Goal: Task Accomplishment & Management: Manage account settings

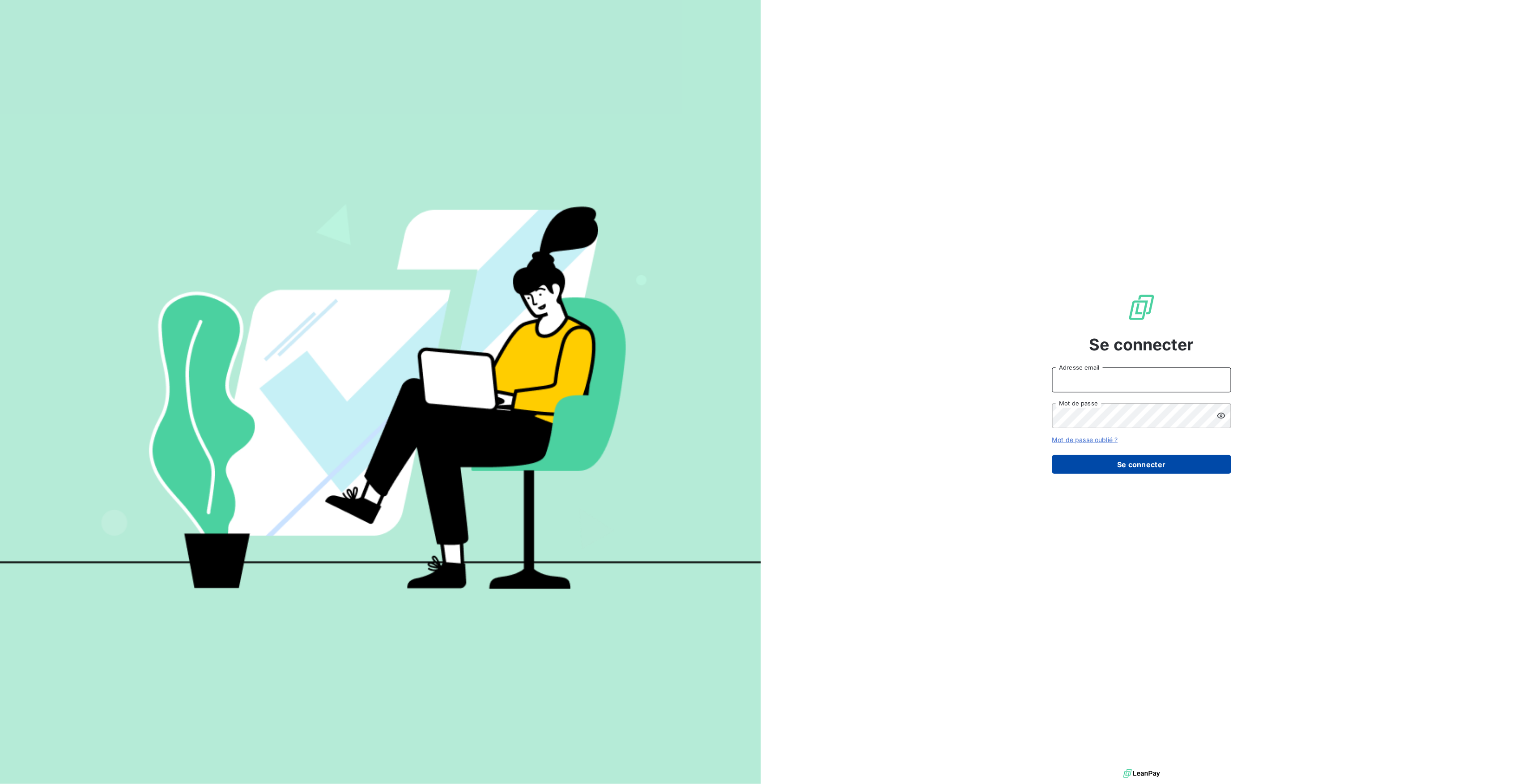
type input "[PERSON_NAME][EMAIL_ADDRESS][DOMAIN_NAME]"
click at [1193, 459] on button "Se connecter" at bounding box center [1142, 464] width 179 height 19
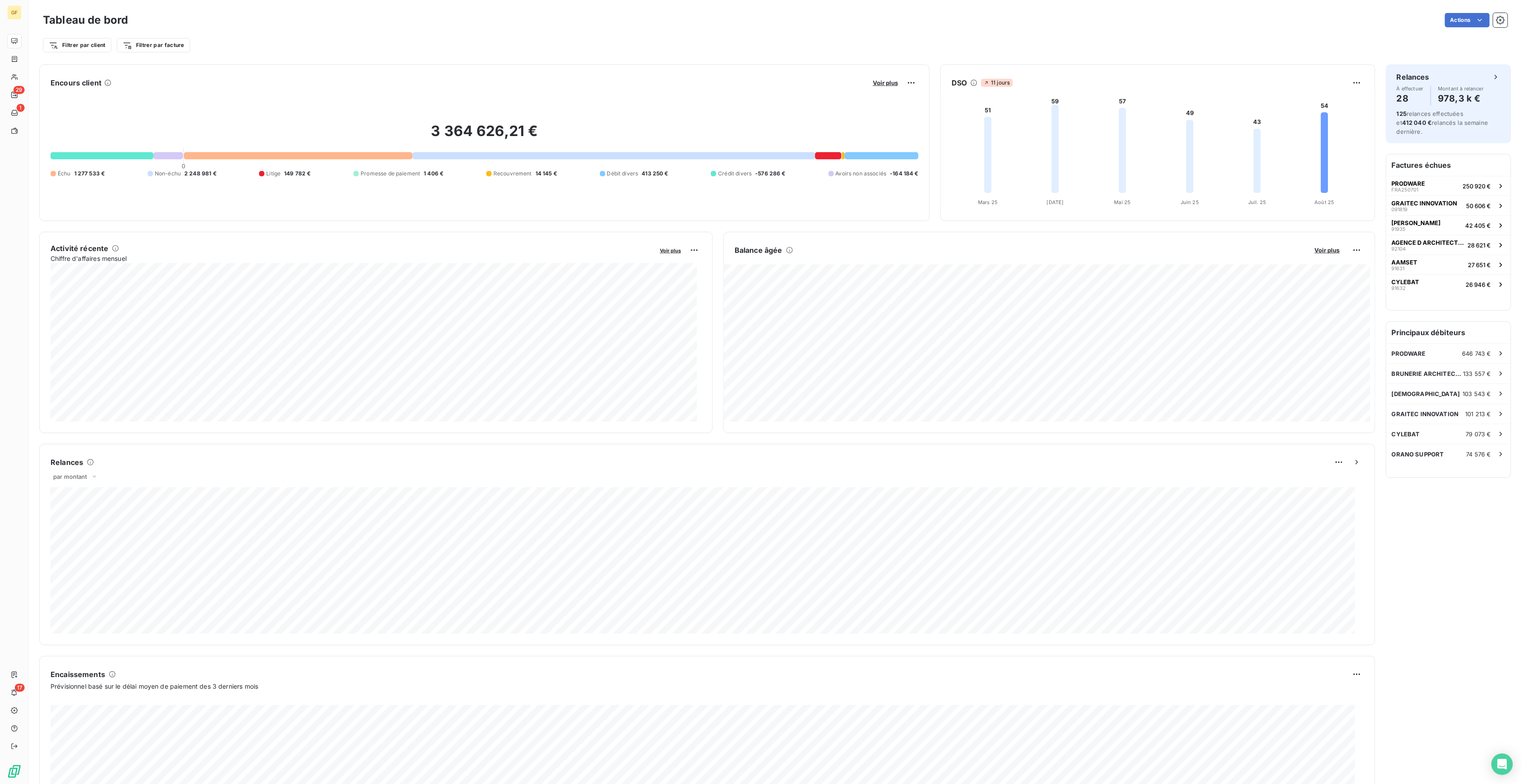
click at [1416, 607] on div "Relances À effectuer 28 Montant à relancer 978,3 k € 125 relances effectuées et…" at bounding box center [1449, 461] width 125 height 793
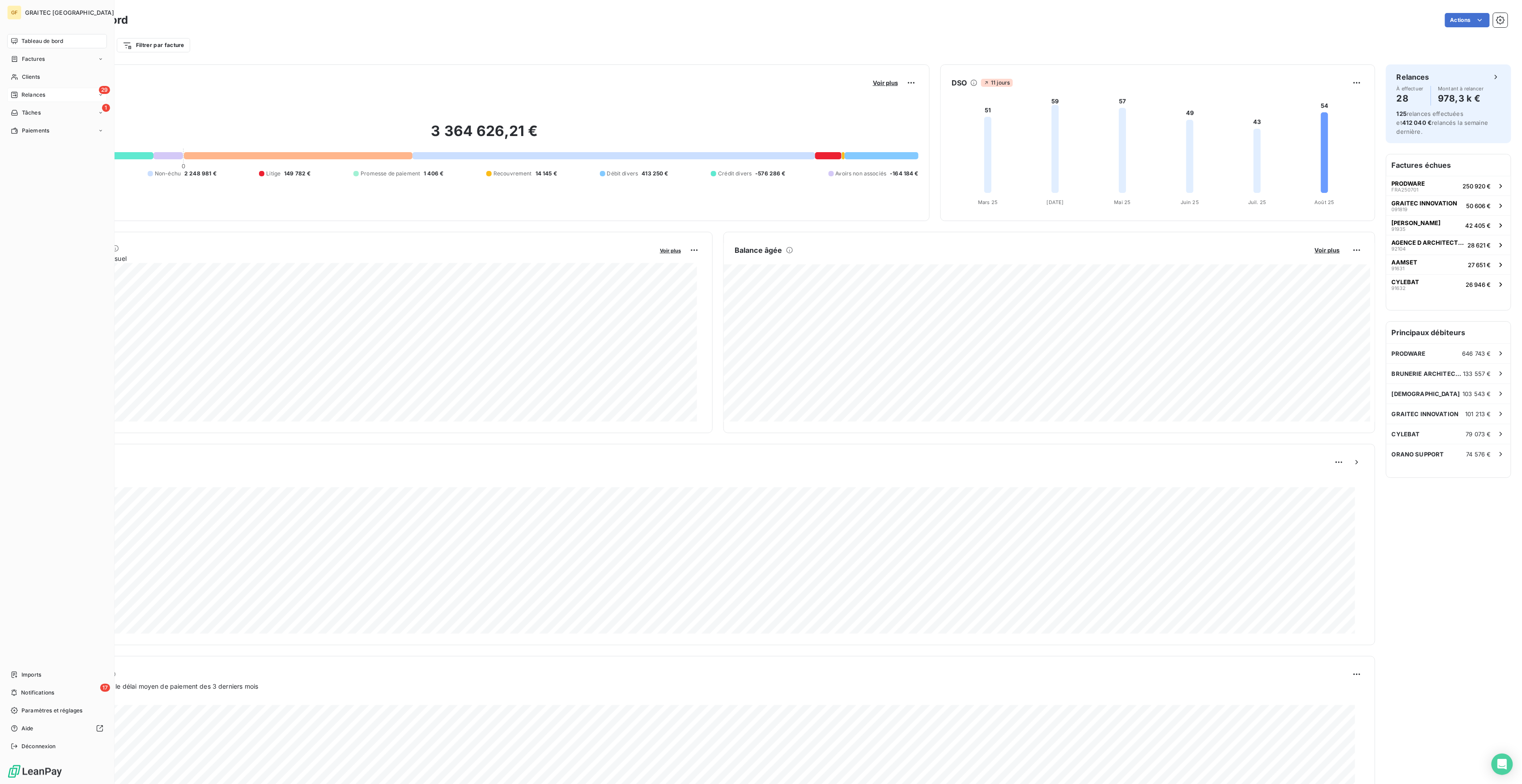
click at [49, 99] on div "29 Relances" at bounding box center [57, 95] width 100 height 14
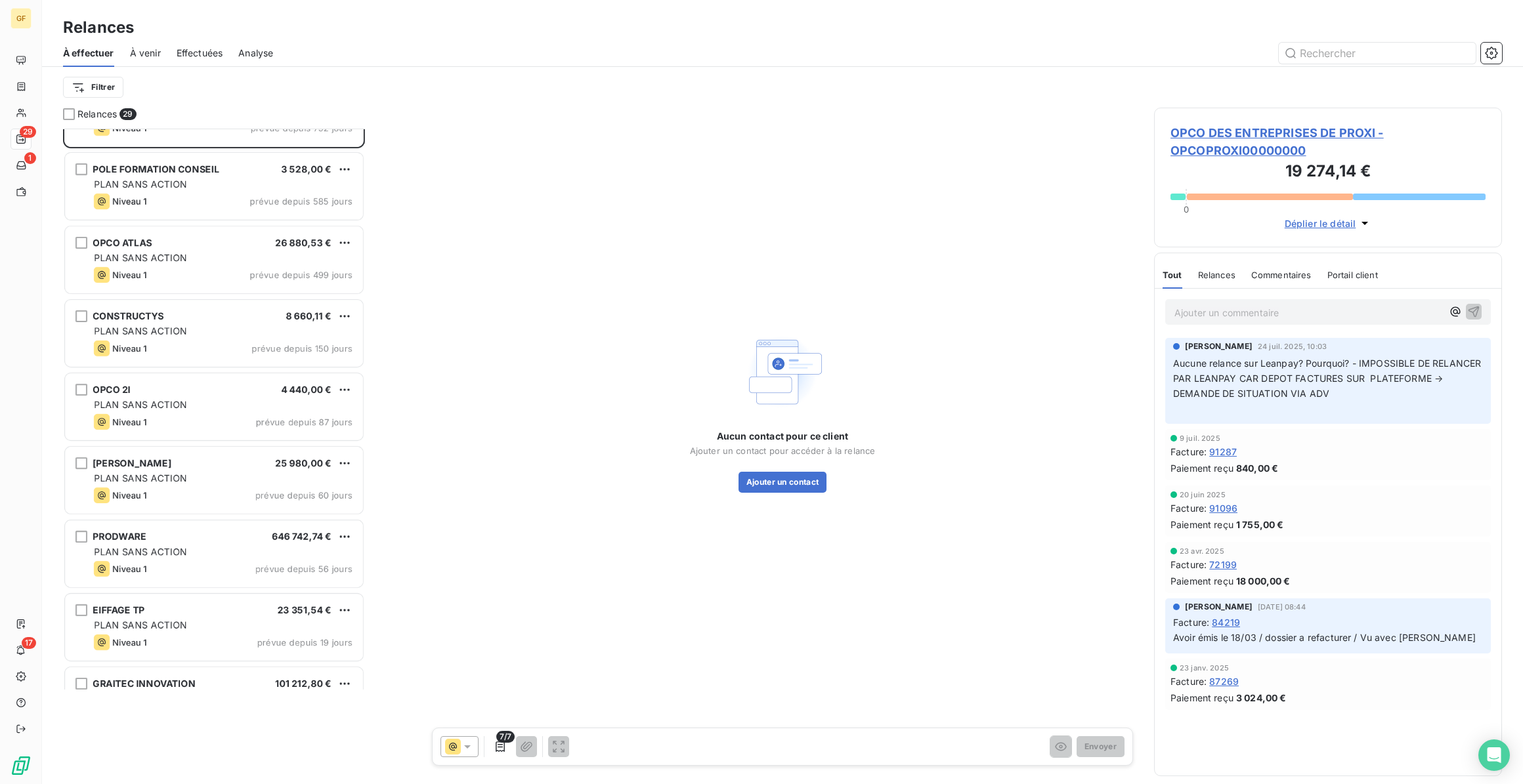
scroll to position [60, 0]
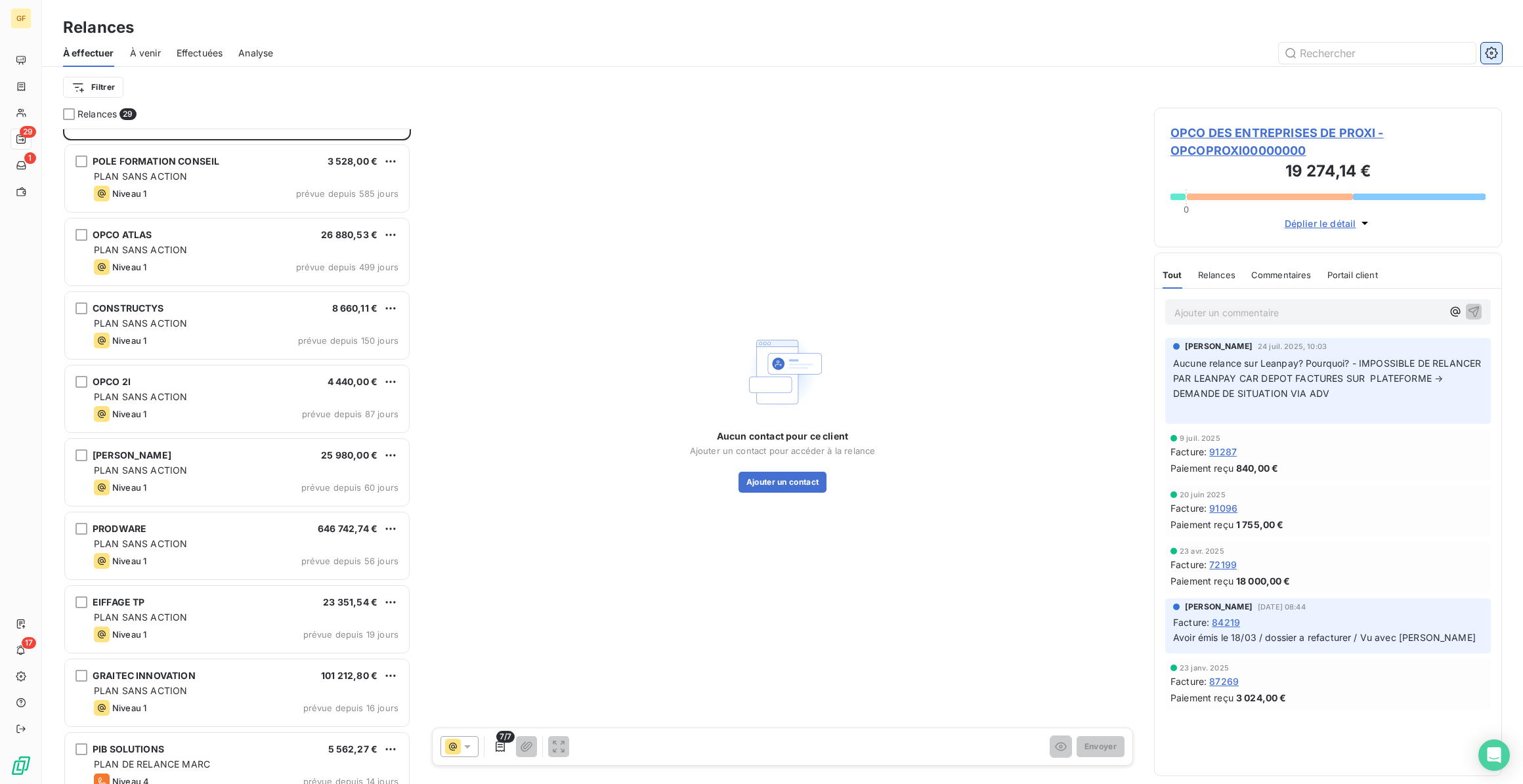
click at [1494, 55] on icon "button" at bounding box center [1491, 53] width 13 height 13
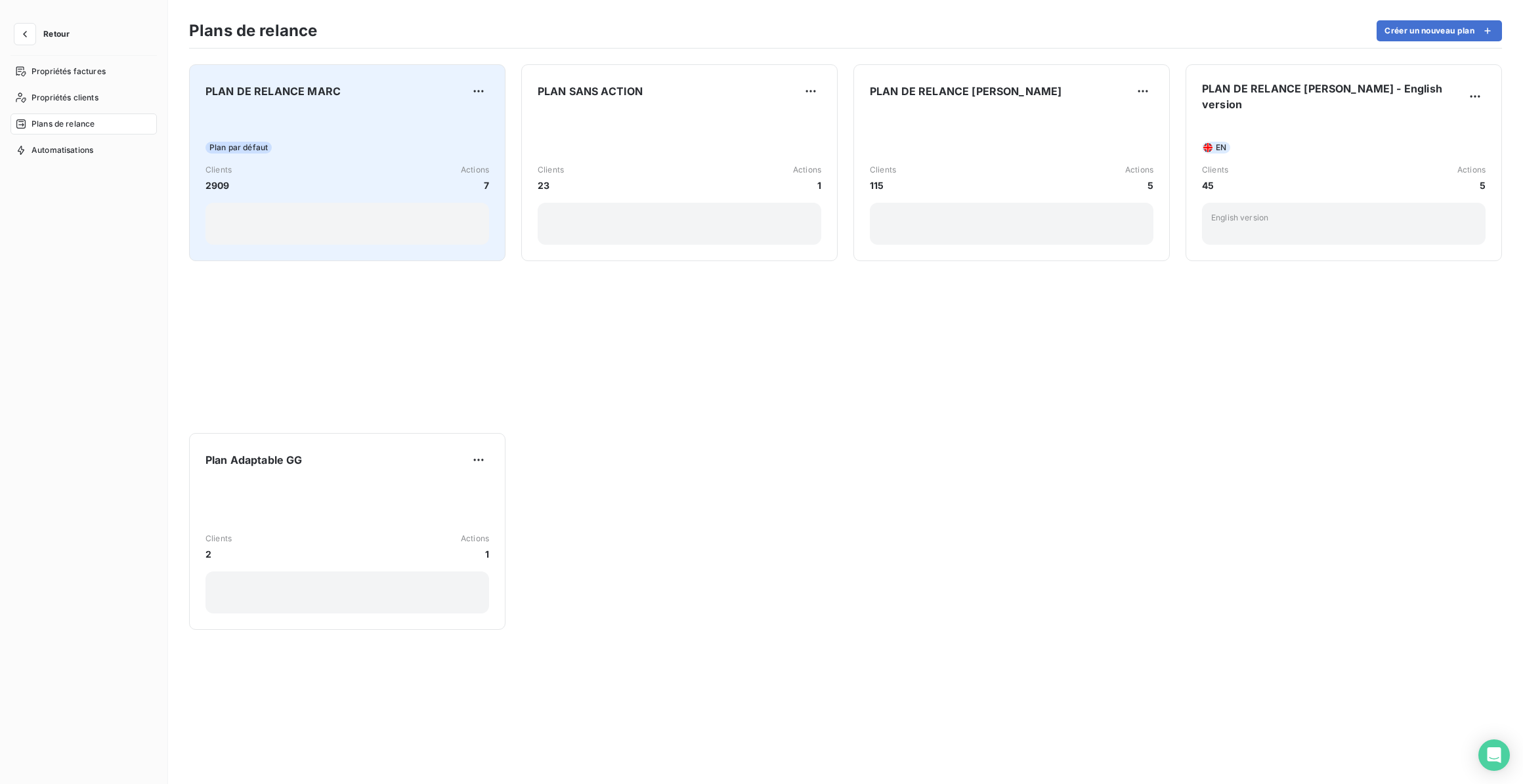
click at [447, 107] on div "PLAN DE RELANCE MARC Plan par défaut Clients 2909 Actions 7" at bounding box center [347, 162] width 283 height 164
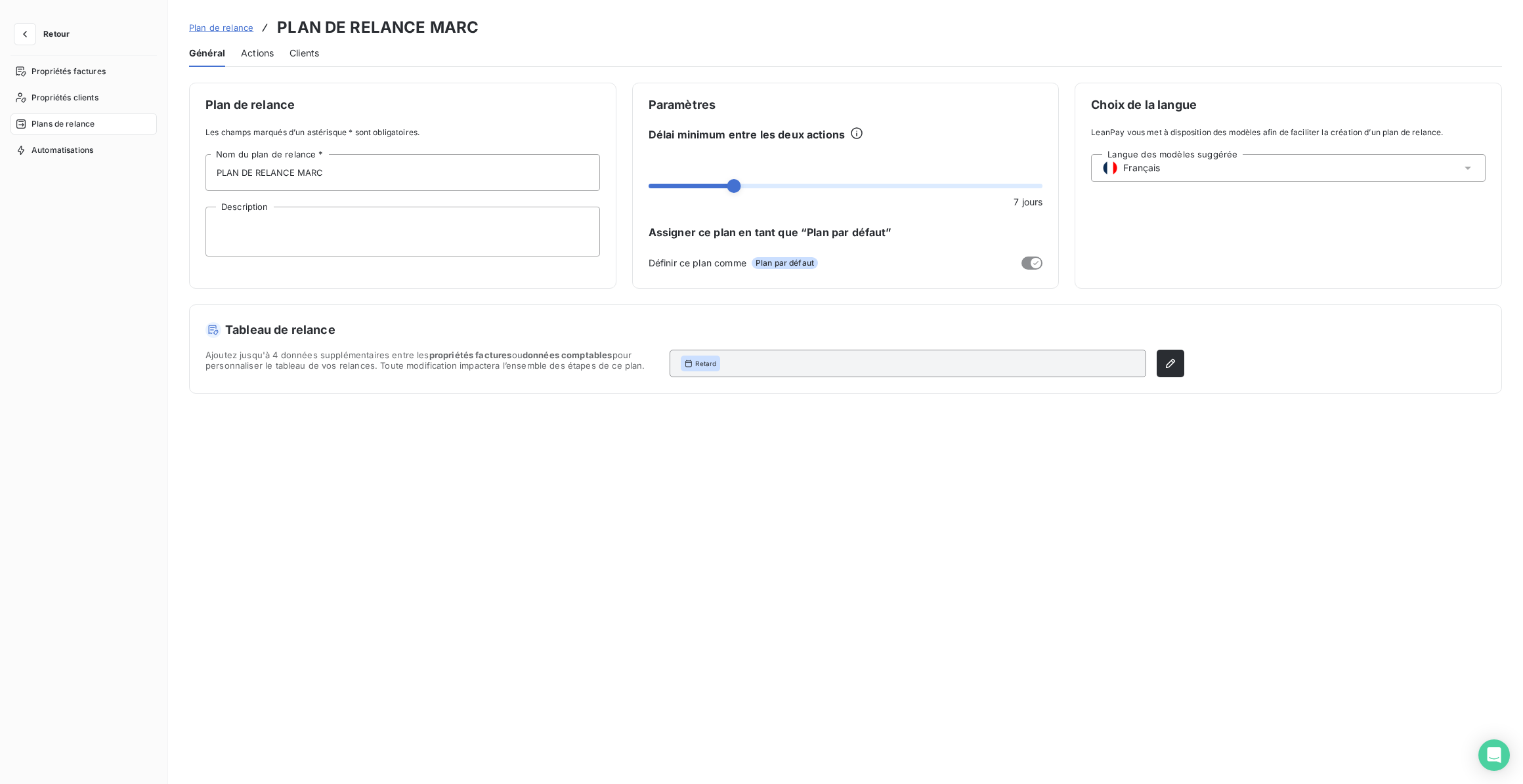
click at [264, 56] on span "Actions" at bounding box center [257, 53] width 33 height 13
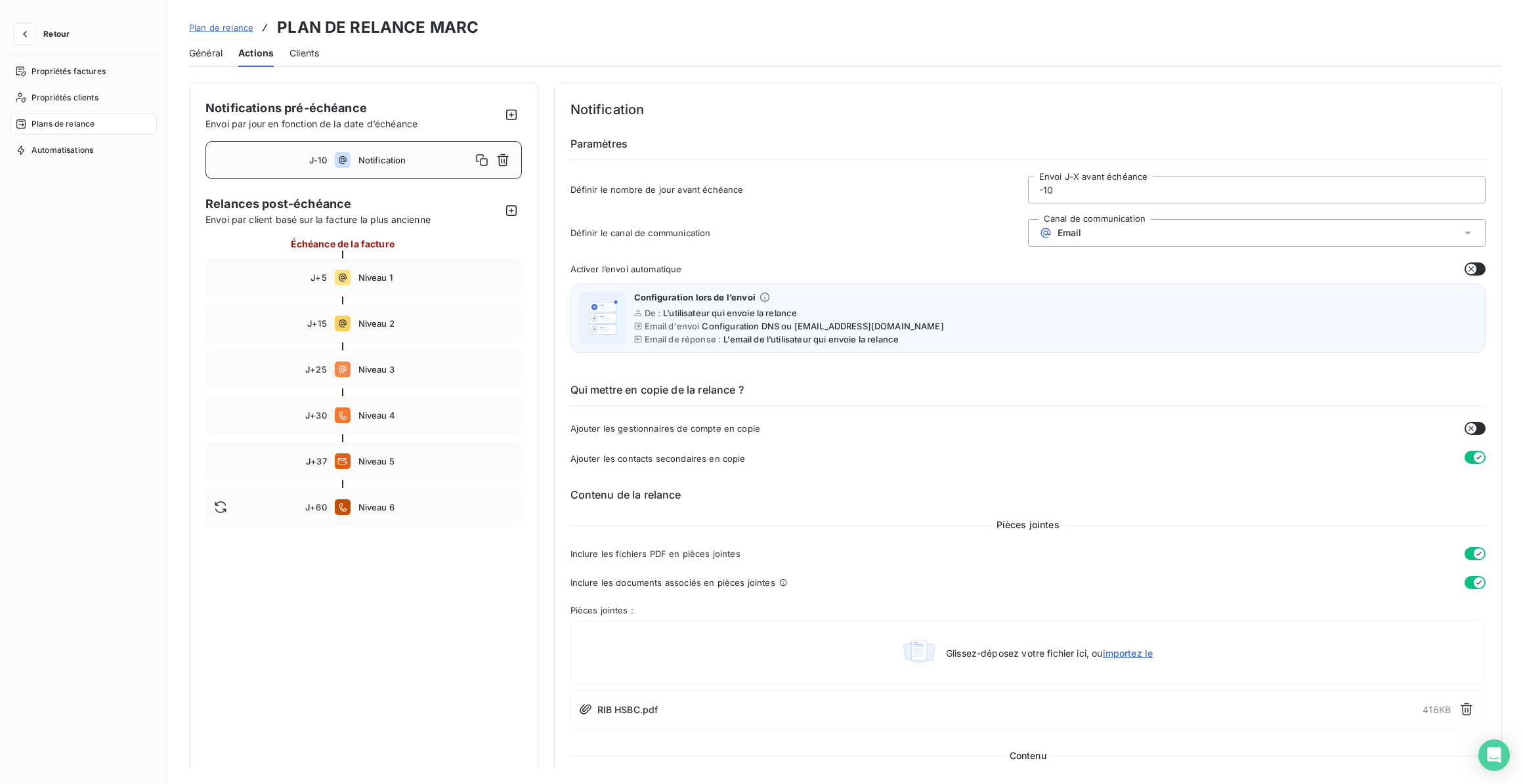
click at [1466, 266] on icon "button" at bounding box center [1471, 269] width 10 height 10
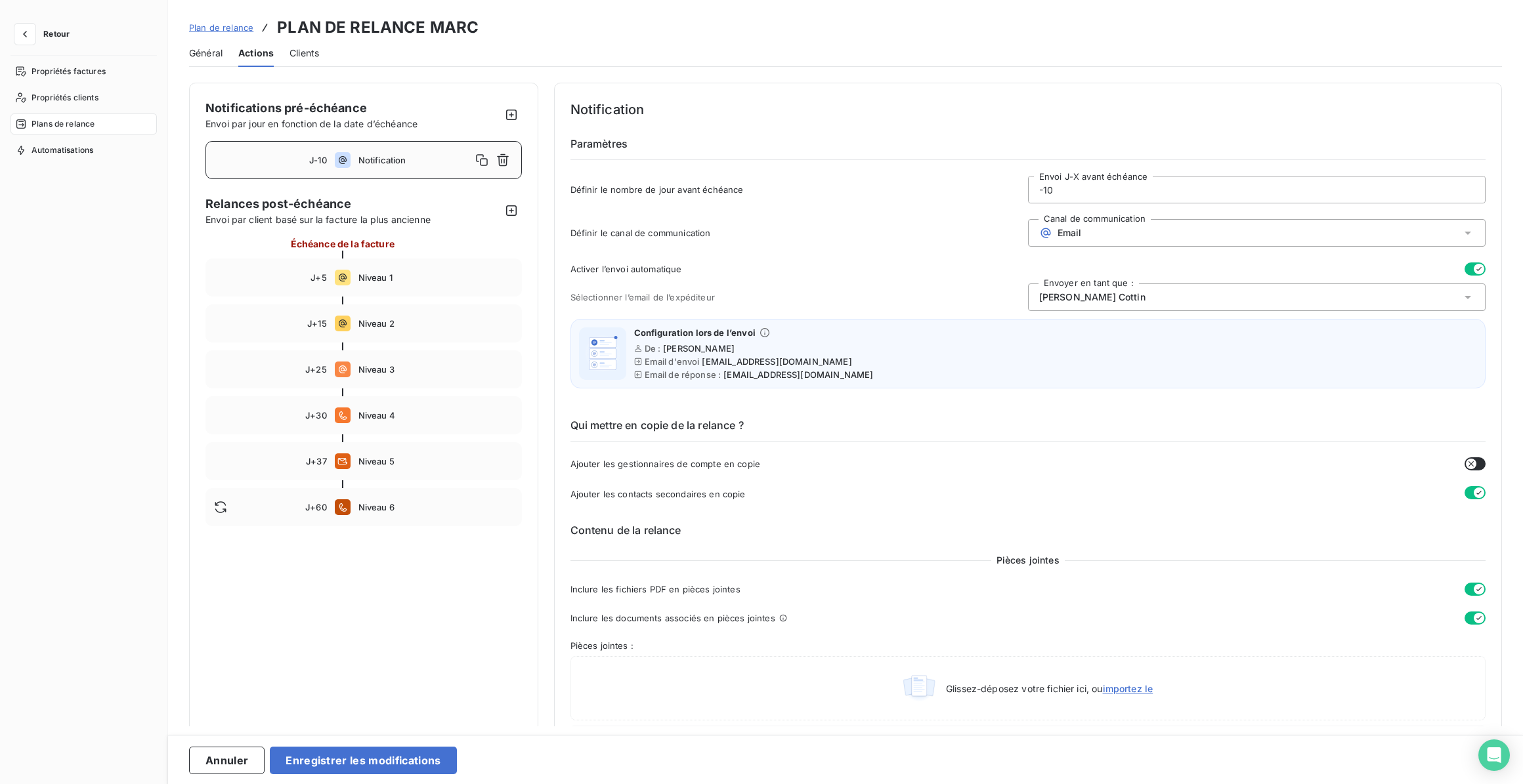
click at [1181, 301] on div "Ronan Cottin" at bounding box center [1257, 297] width 458 height 28
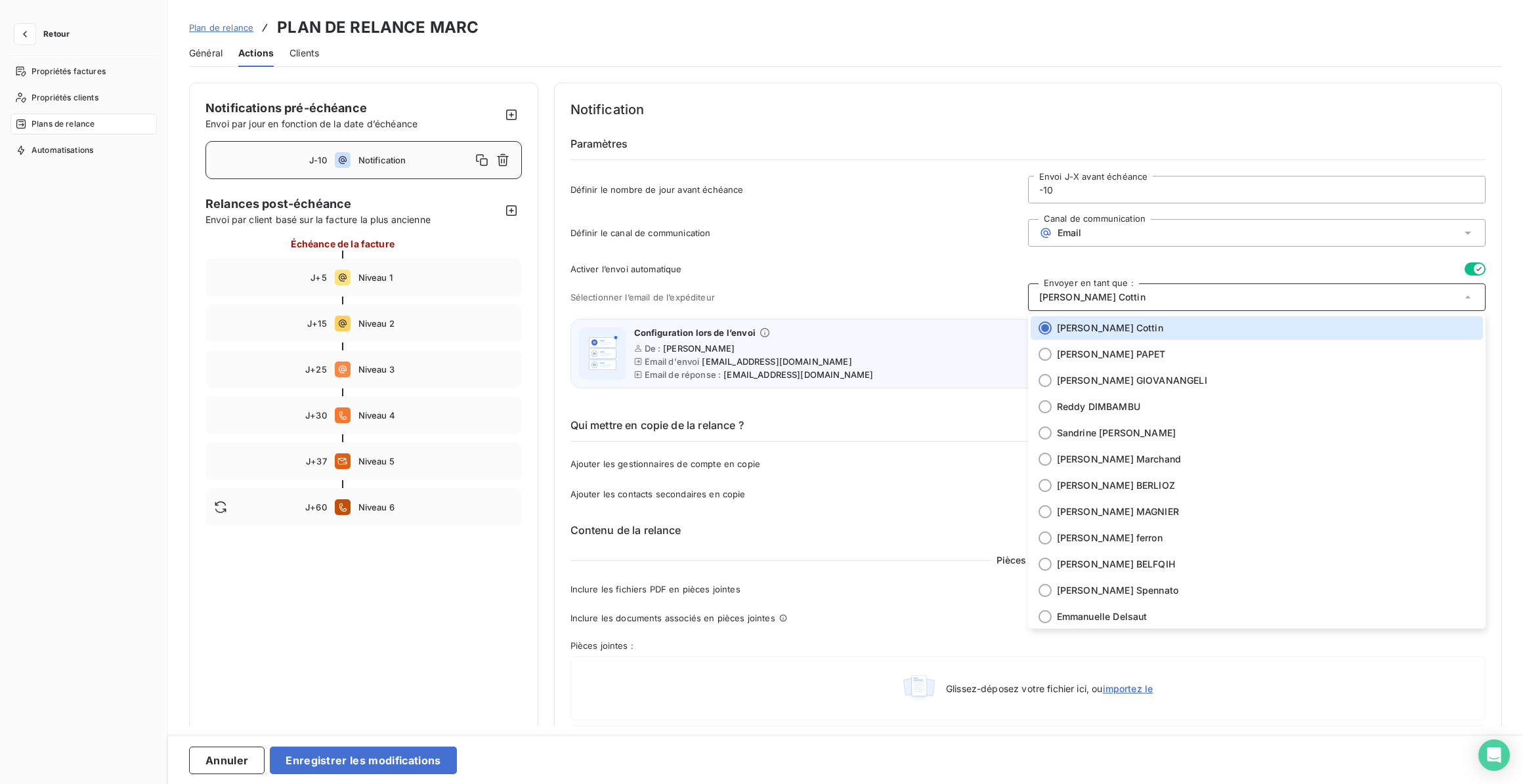
click at [1464, 266] on button "button" at bounding box center [1474, 269] width 21 height 13
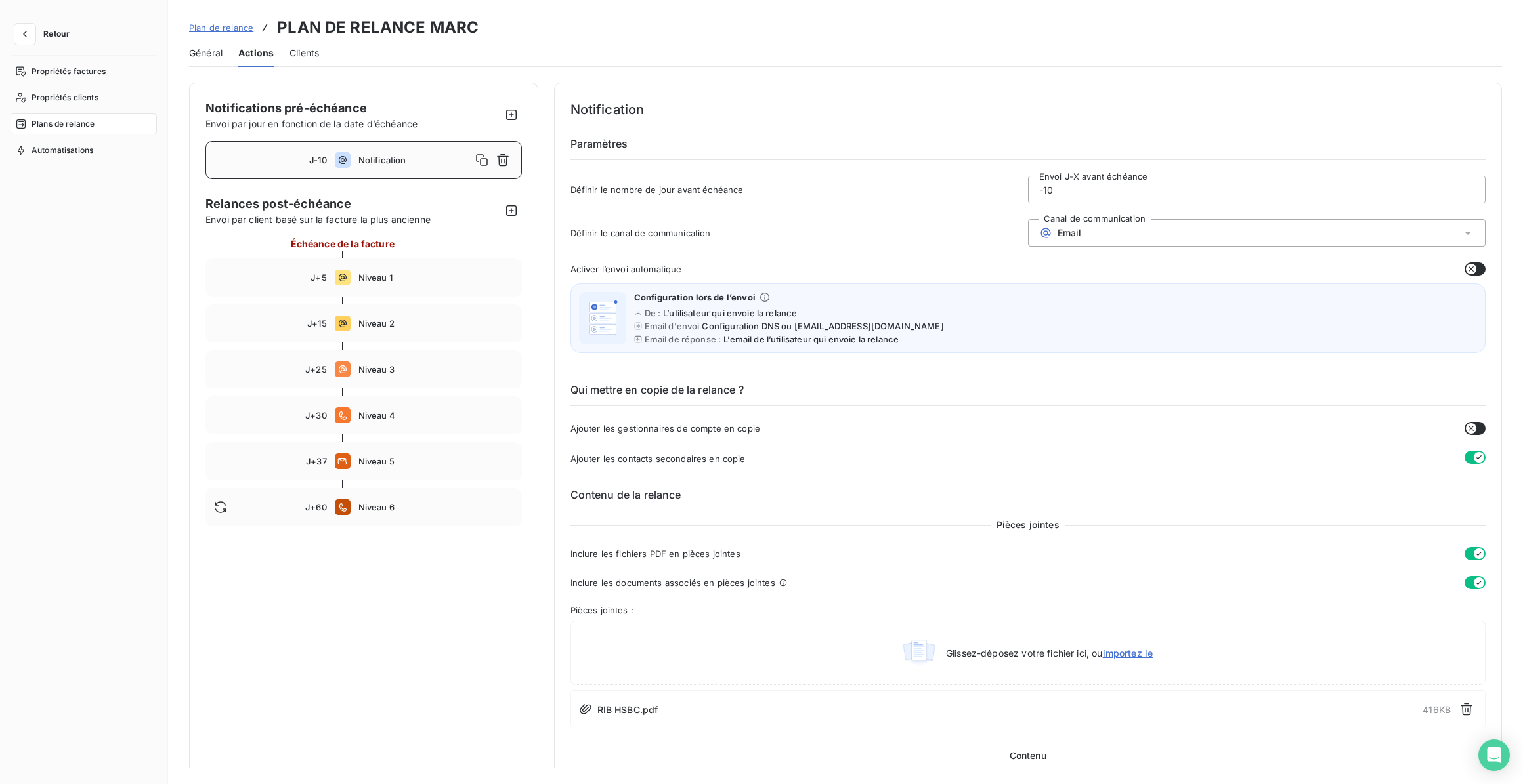
click at [1091, 269] on div "Activer l’envoi automatique" at bounding box center [1028, 269] width 915 height 13
click at [442, 260] on div "J+5 Niveau 1" at bounding box center [363, 277] width 316 height 38
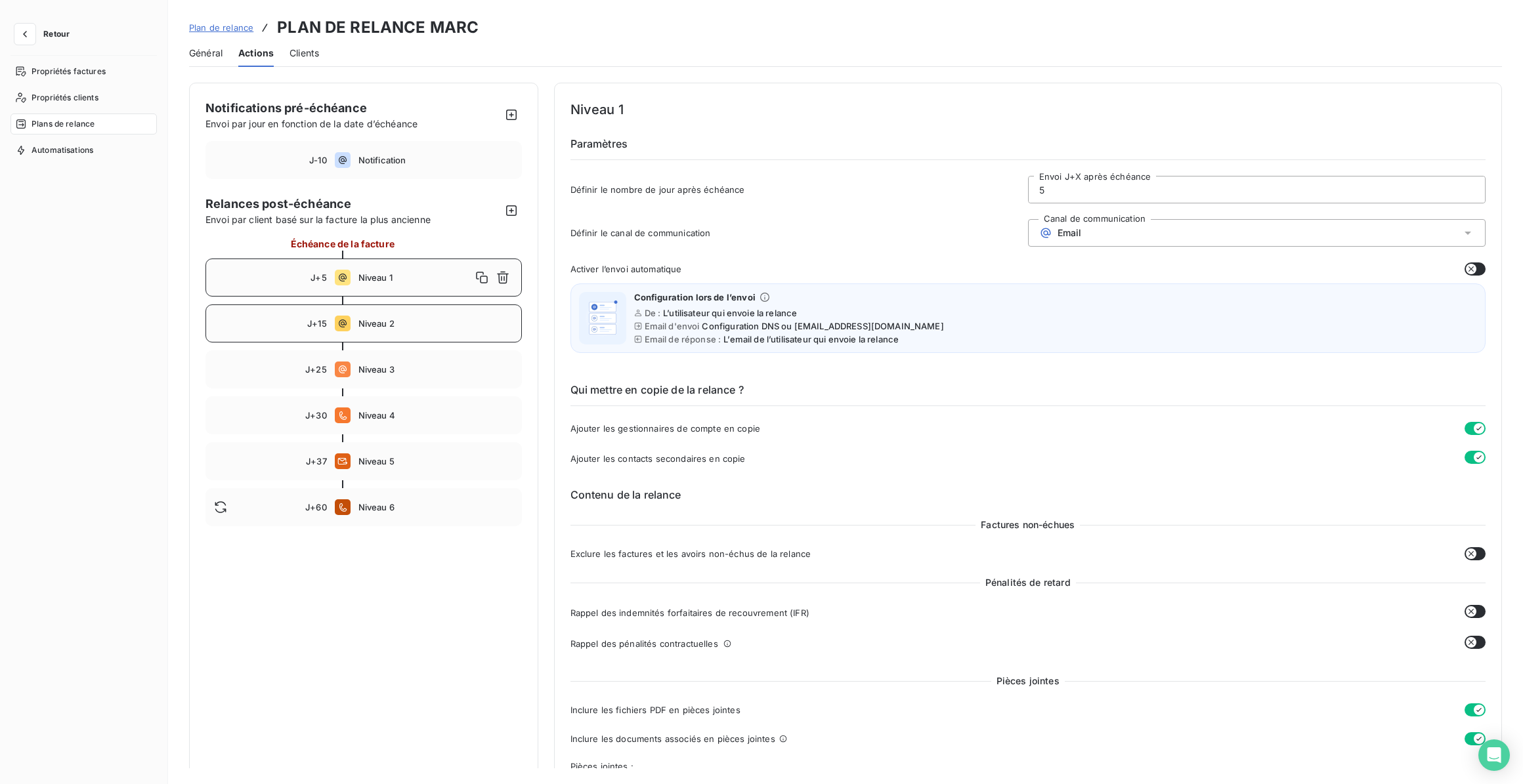
click at [394, 320] on span "Niveau 2" at bounding box center [435, 323] width 155 height 10
drag, startPoint x: 409, startPoint y: 354, endPoint x: 412, endPoint y: 360, distance: 6.7
click at [409, 355] on div "J+25 Niveau 3" at bounding box center [363, 369] width 316 height 38
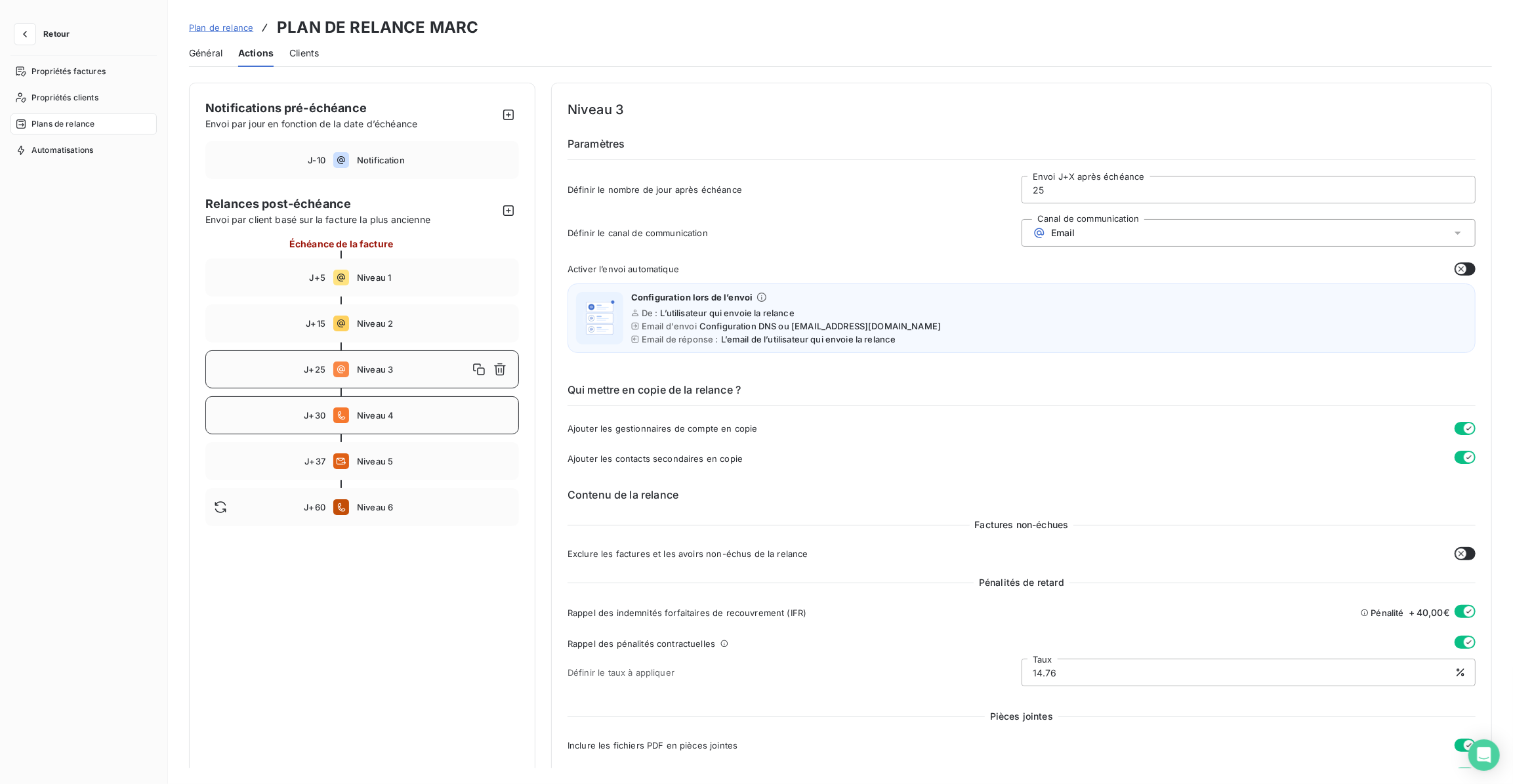
click at [415, 411] on span "Niveau 4" at bounding box center [433, 415] width 153 height 10
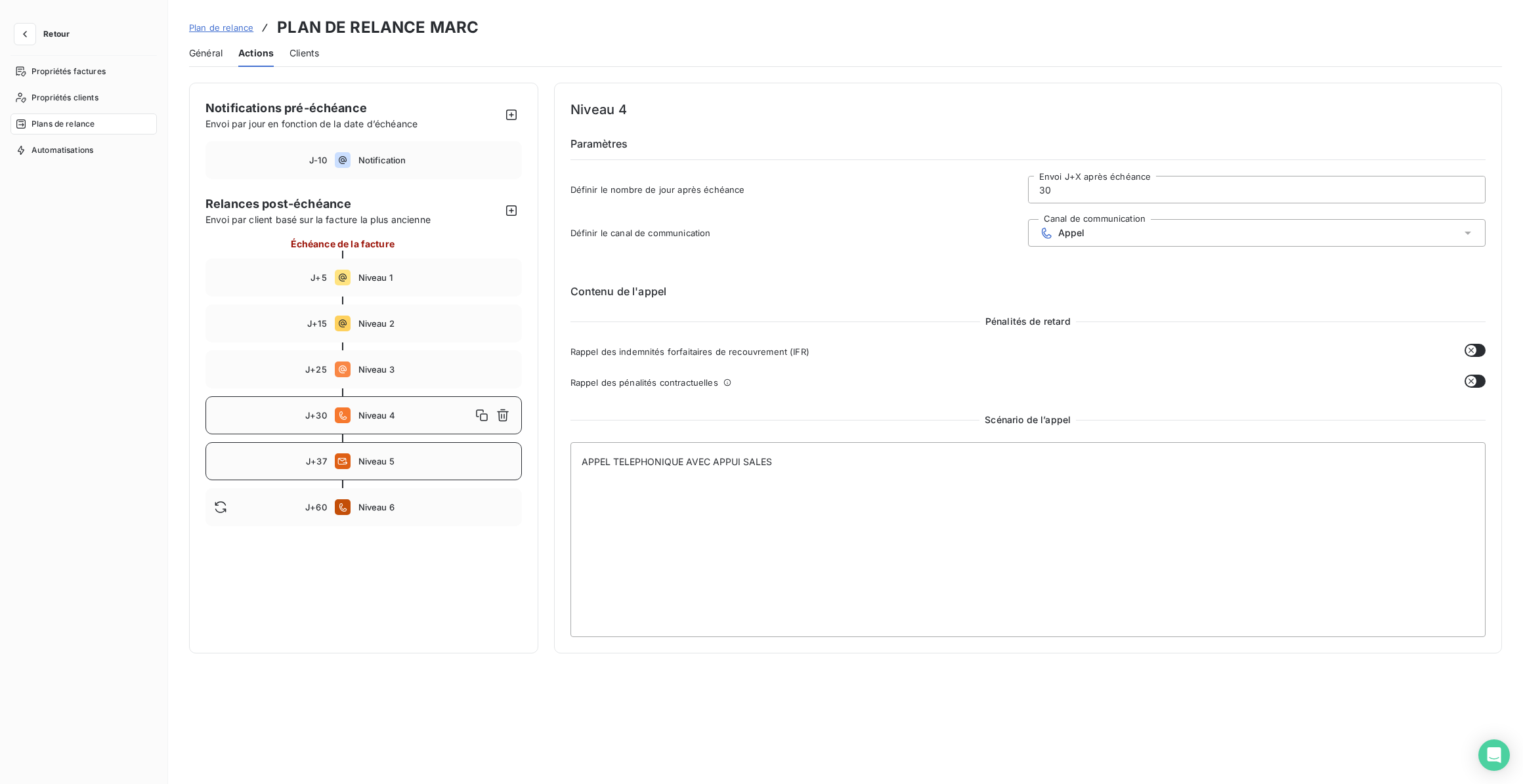
click at [404, 451] on div "J+37 Niveau 5" at bounding box center [363, 461] width 316 height 38
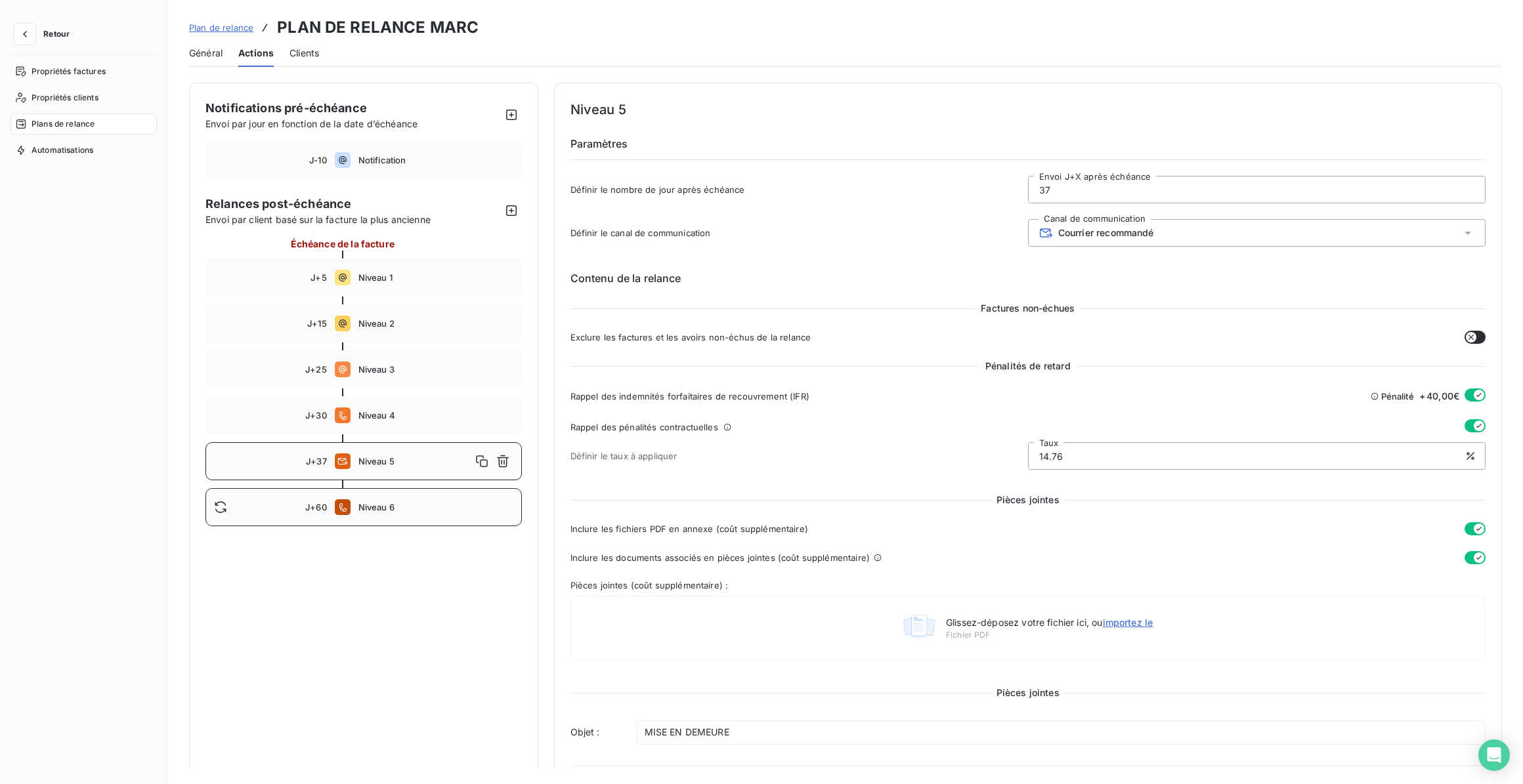
click at [394, 490] on div "J+60 Niveau 6" at bounding box center [363, 507] width 316 height 38
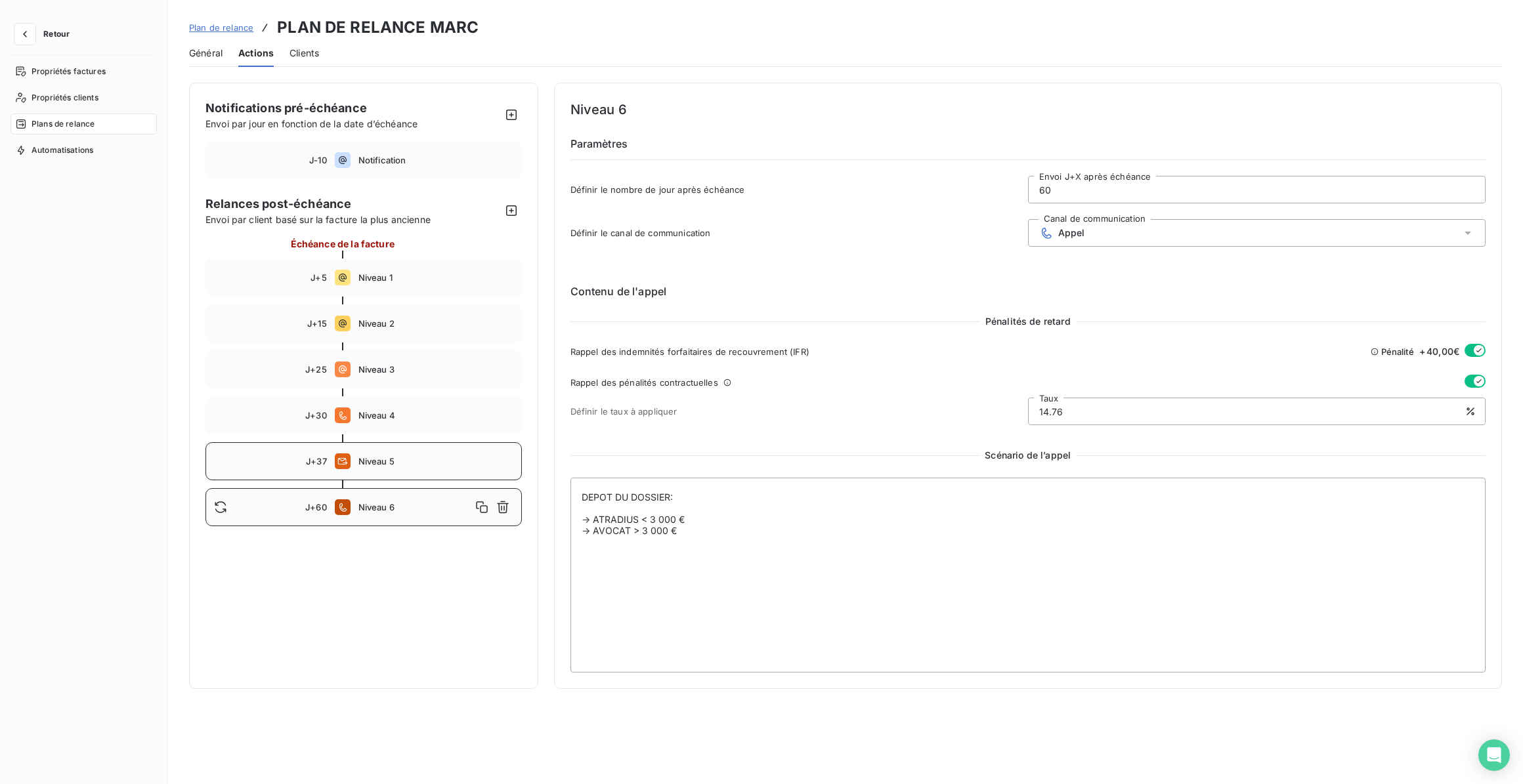
click at [416, 454] on div "J+37 Niveau 5" at bounding box center [363, 461] width 316 height 38
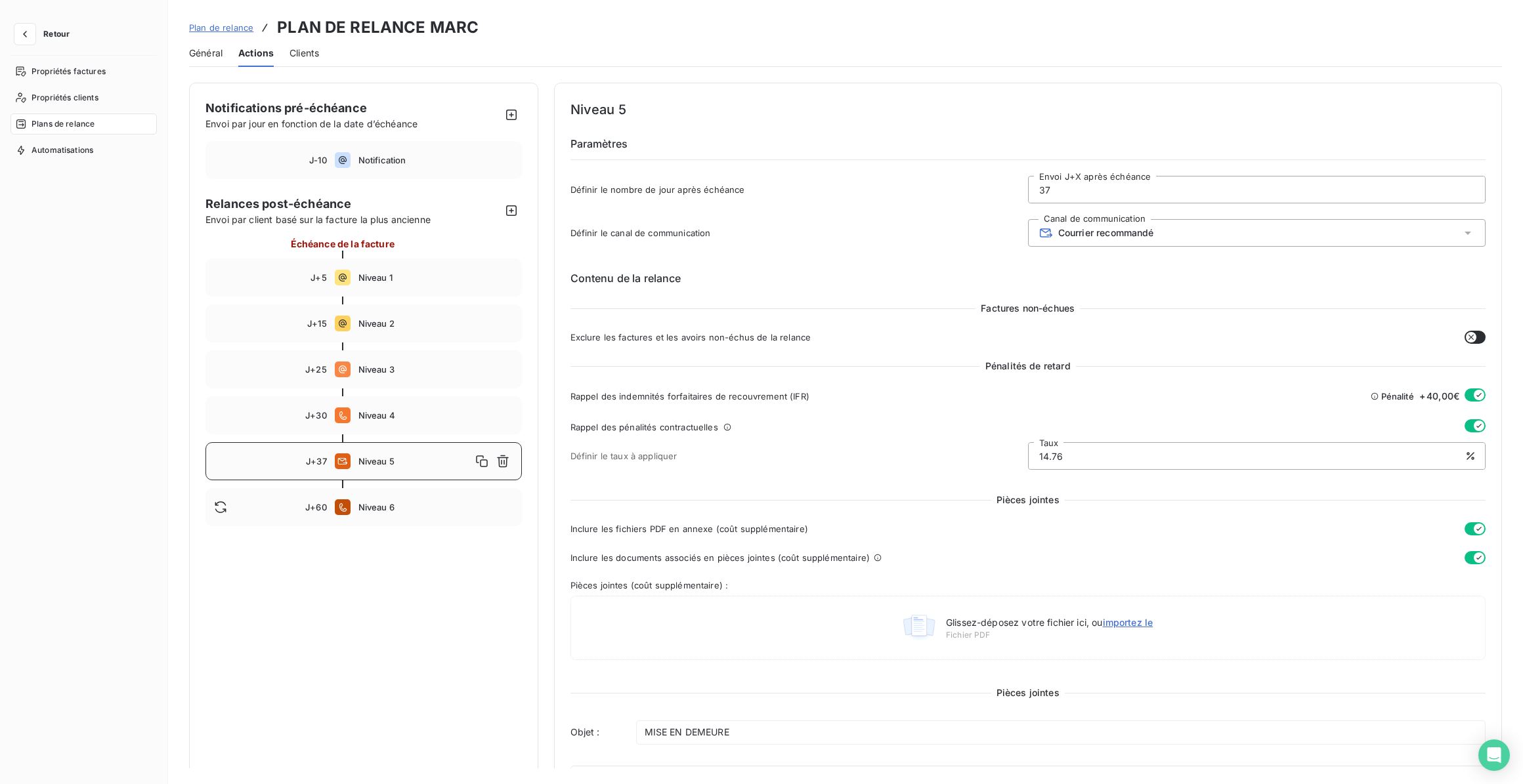
click at [407, 393] on div at bounding box center [363, 392] width 316 height 8
click at [407, 288] on div "J+5 Niveau 1" at bounding box center [363, 277] width 316 height 38
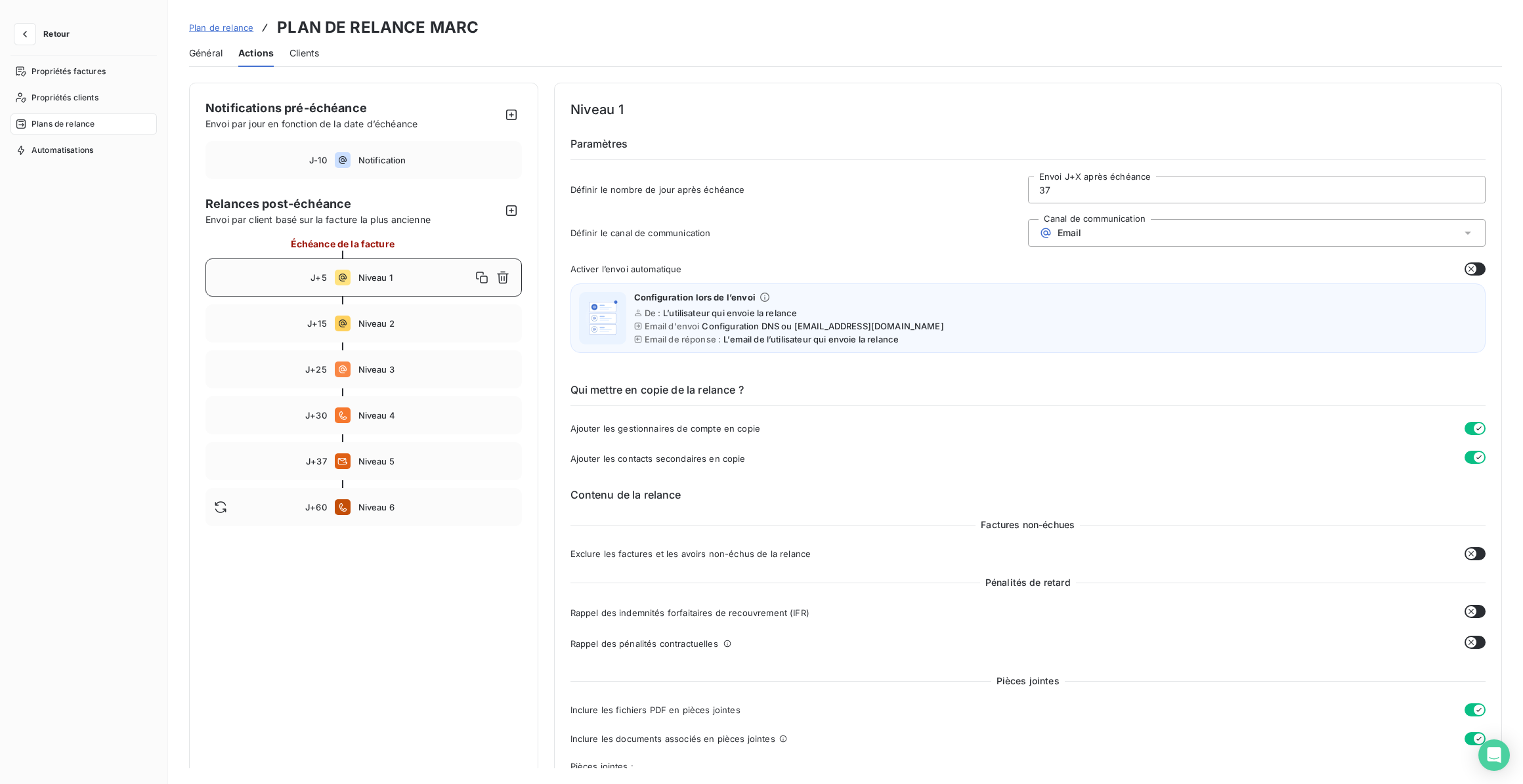
type input "5"
click at [20, 36] on icon "button" at bounding box center [24, 34] width 13 height 13
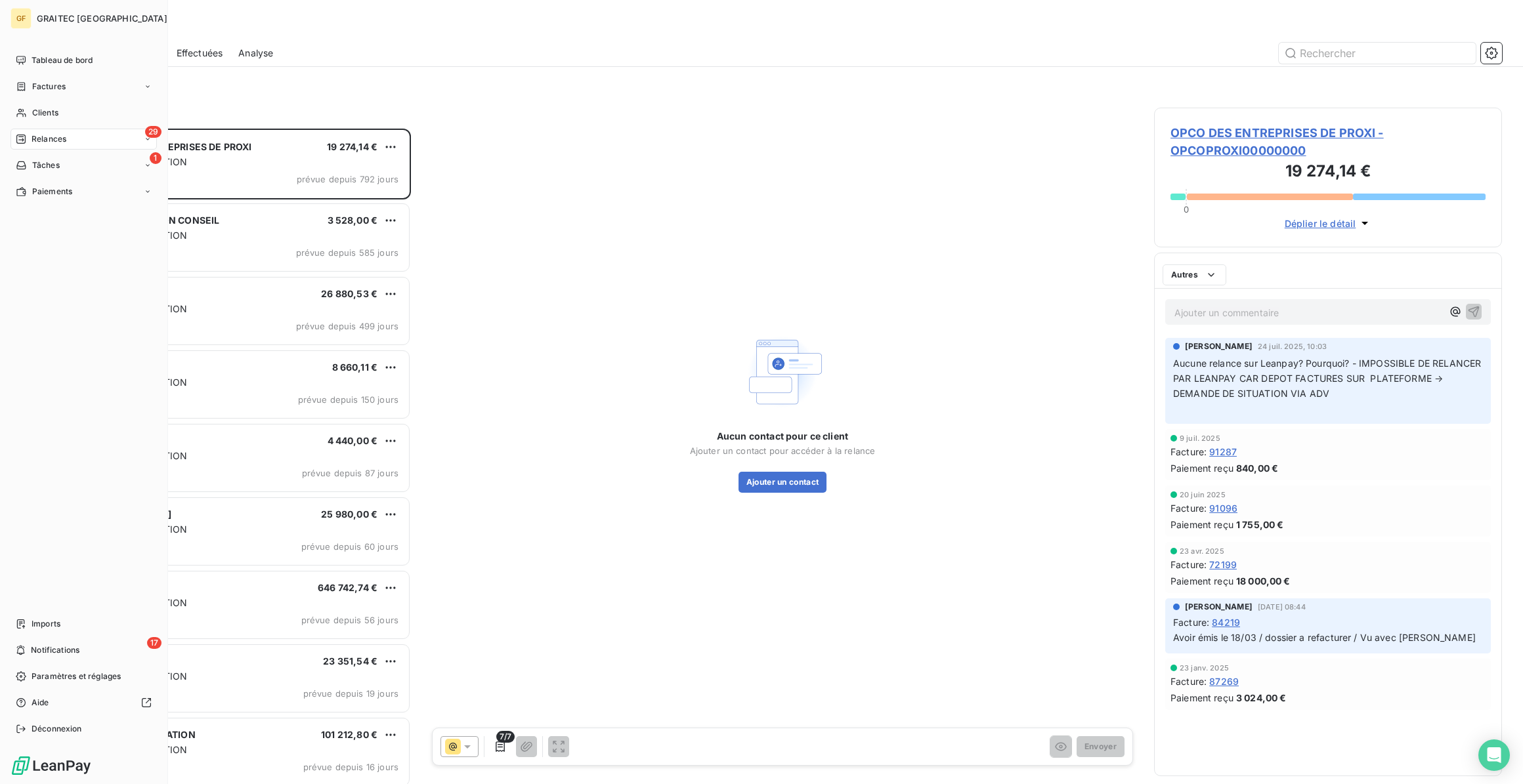
scroll to position [646, 339]
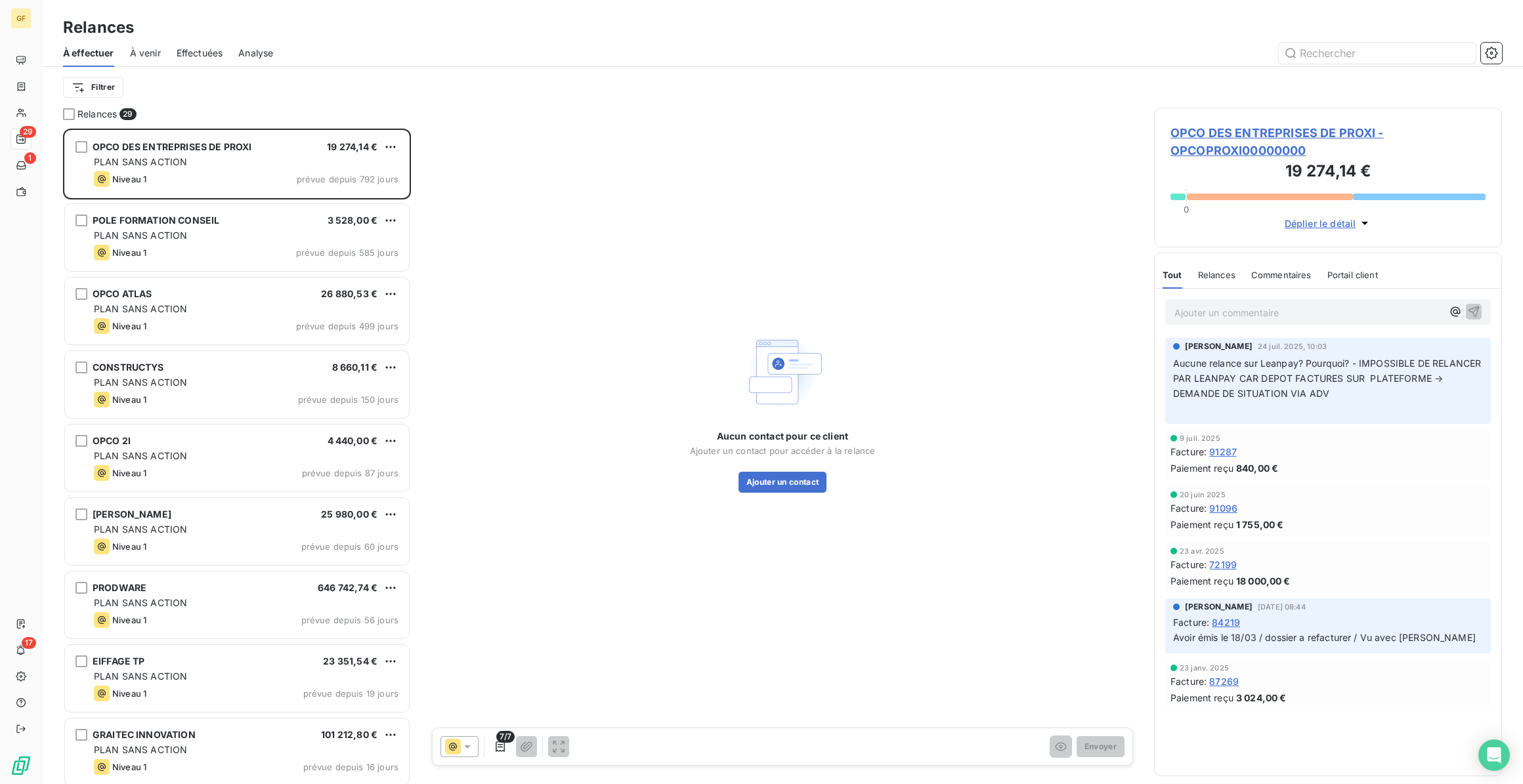
click at [319, 99] on div "Filtrer" at bounding box center [783, 87] width 1439 height 41
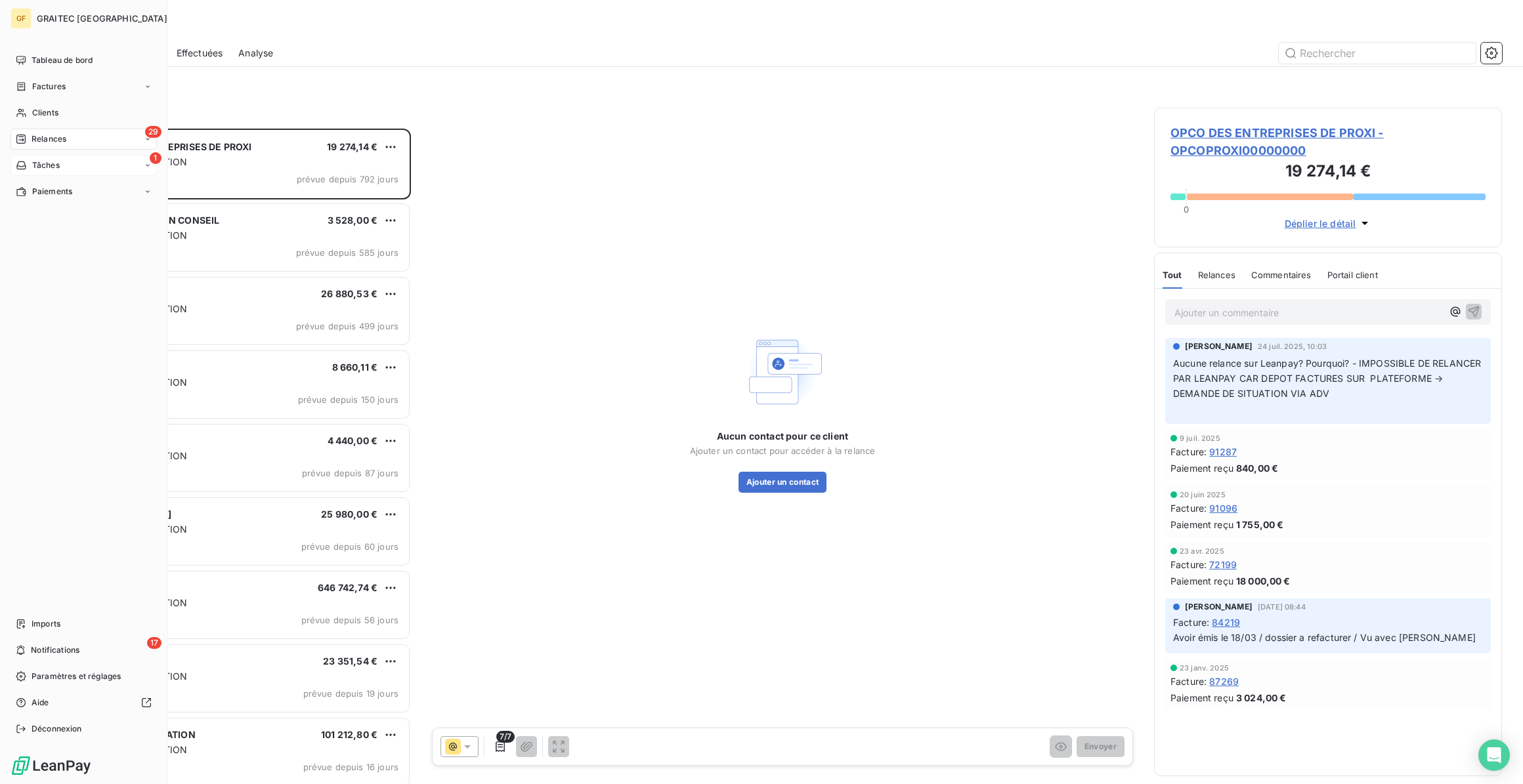
click at [56, 164] on span "Tâches" at bounding box center [46, 165] width 28 height 12
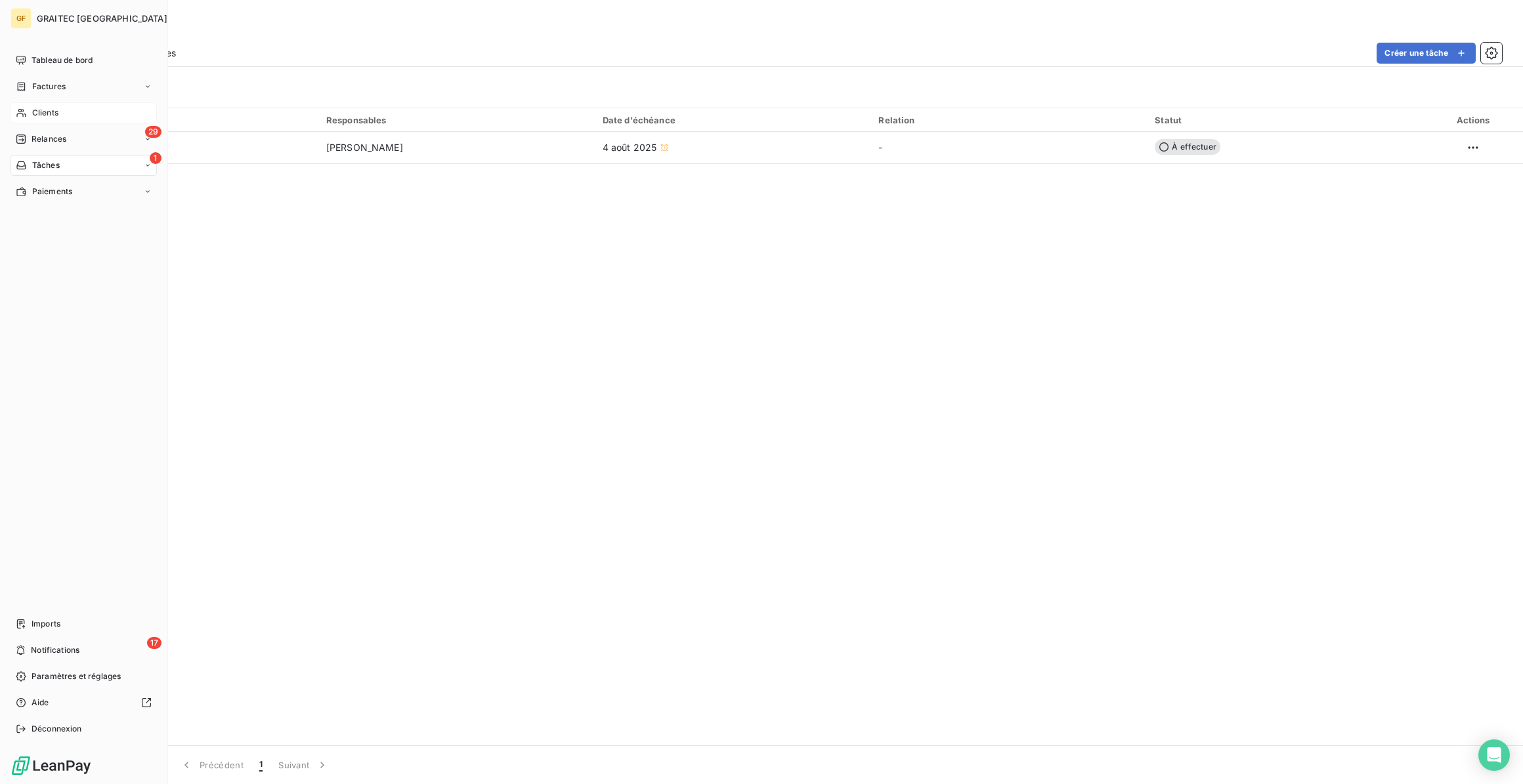
click at [81, 109] on div "Clients" at bounding box center [83, 113] width 146 height 21
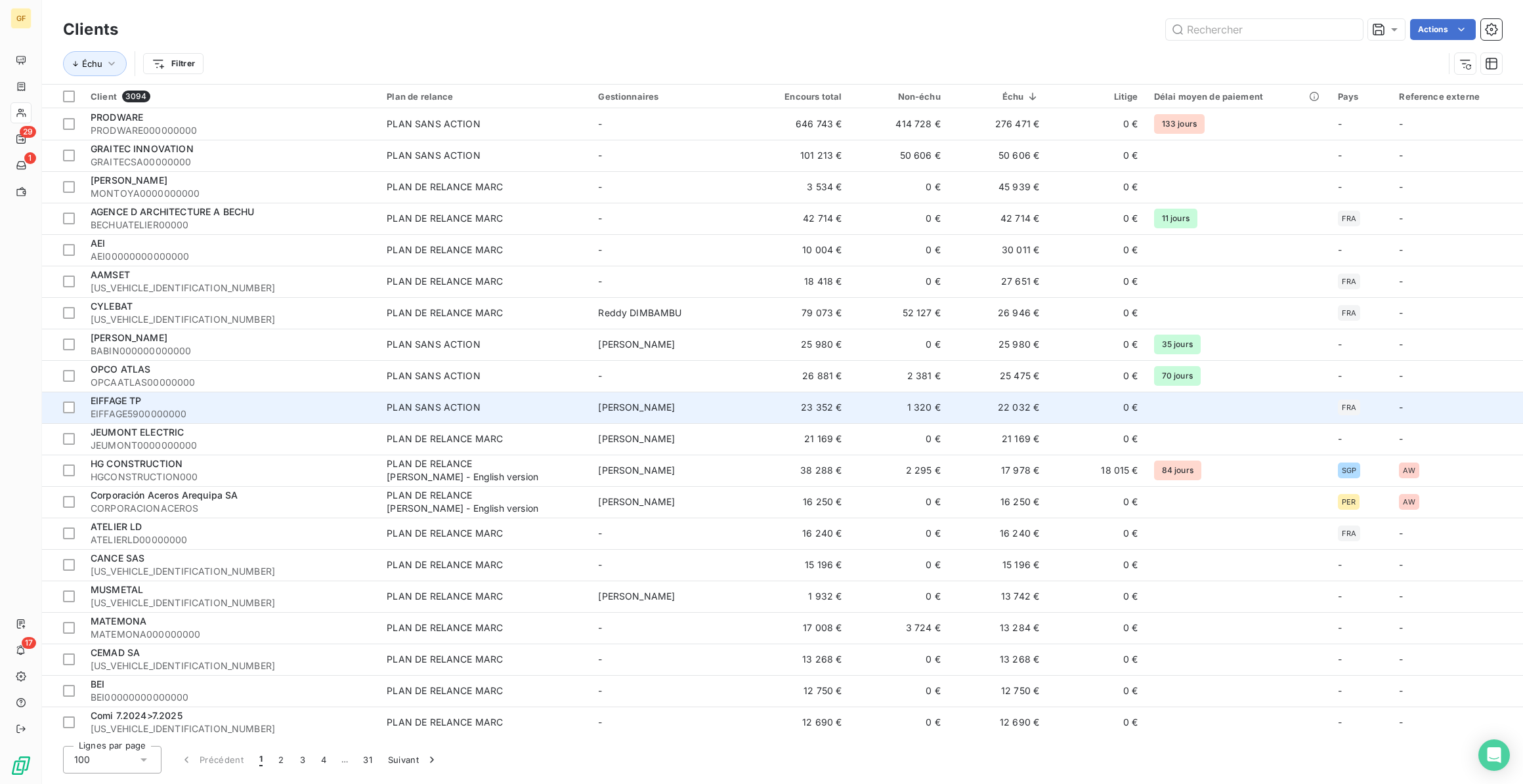
click at [624, 408] on span "Sandrine DANTE" at bounding box center [636, 406] width 77 height 11
